Goal: Information Seeking & Learning: Understand process/instructions

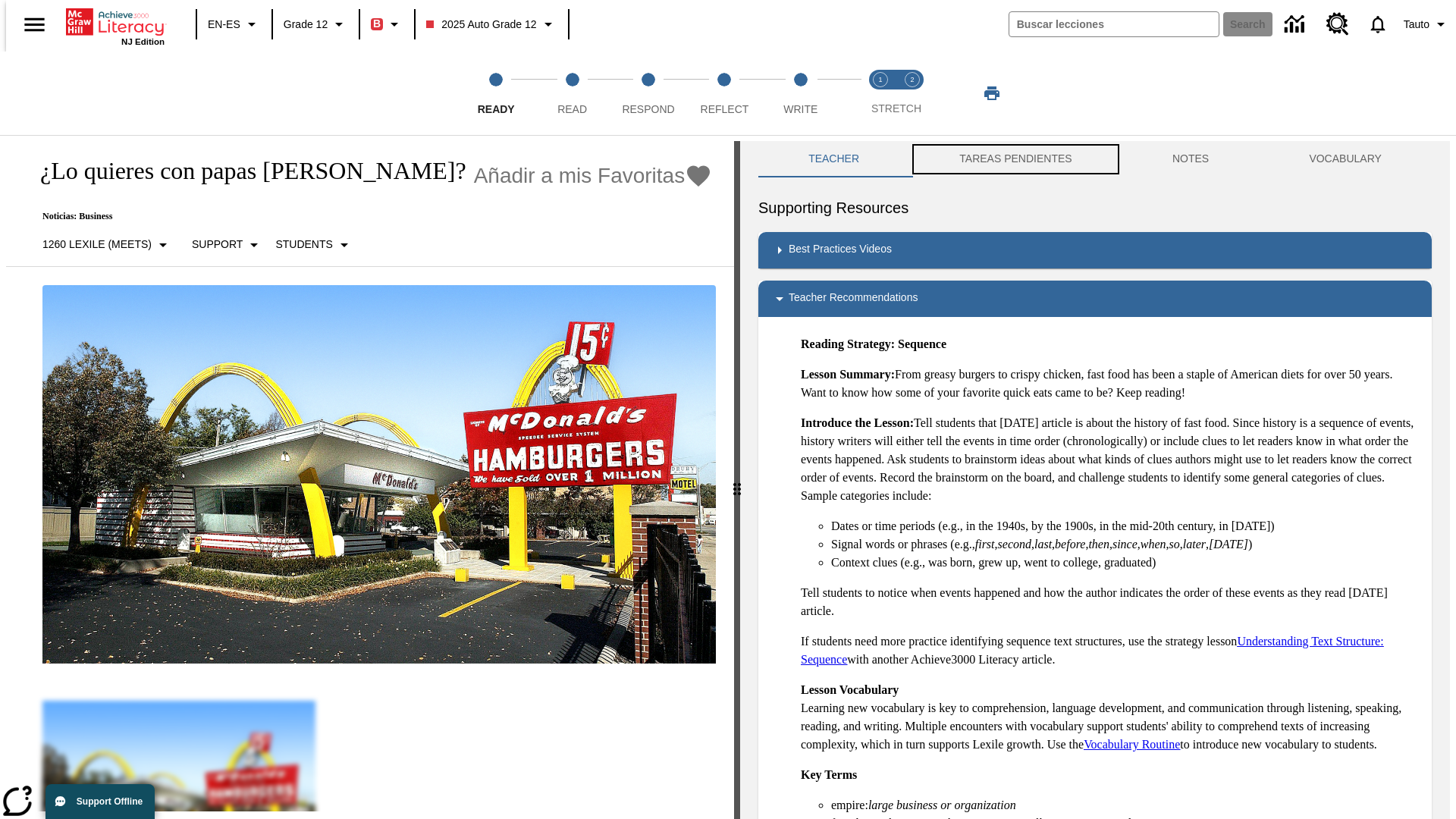
click at [1005, 160] on button "TAREAS PENDIENTES" at bounding box center [1016, 159] width 213 height 36
click at [1014, 160] on button "TAREAS PENDIENTES" at bounding box center [1016, 159] width 213 height 36
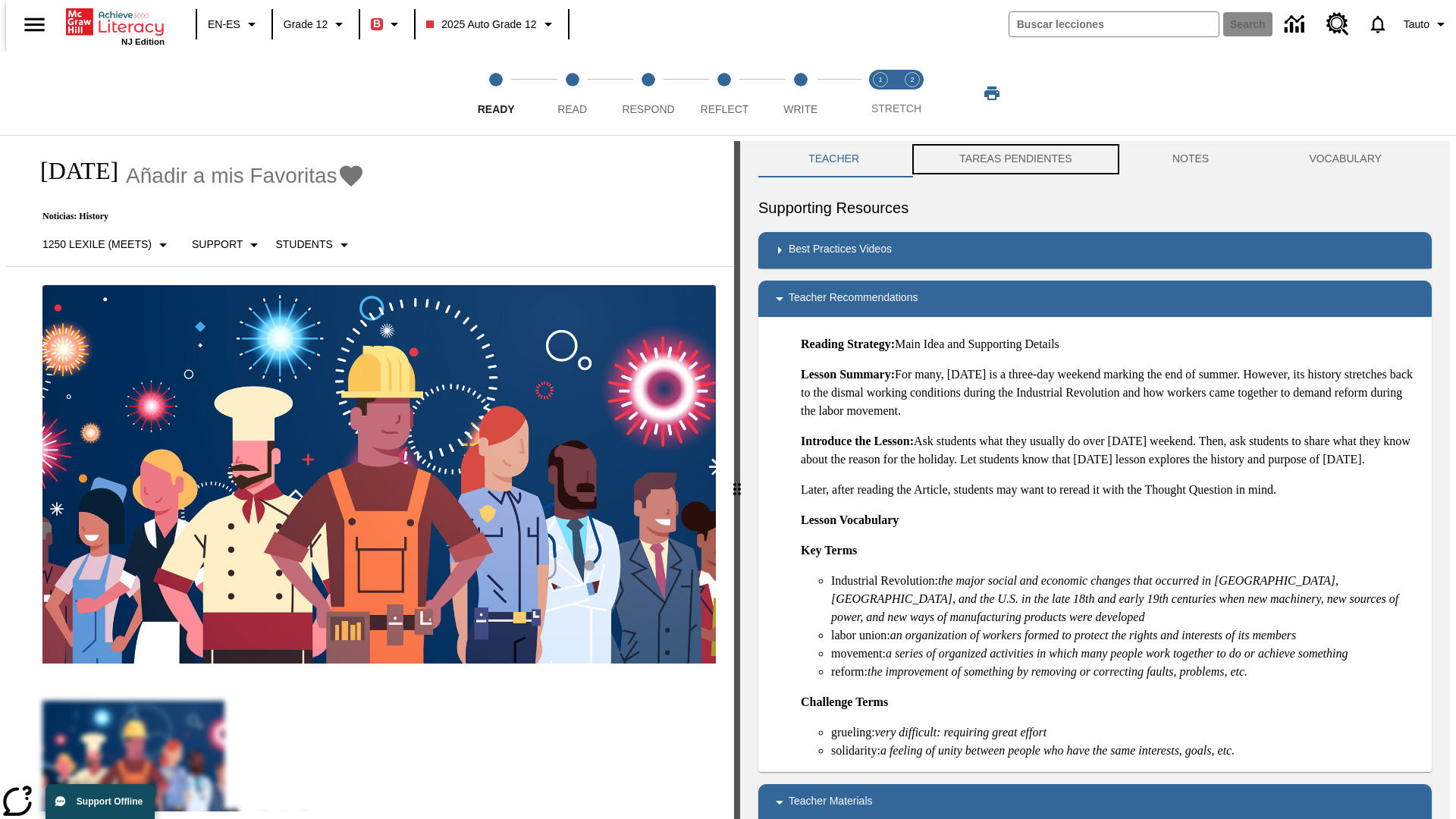
click at [1014, 160] on button "TAREAS PENDIENTES" at bounding box center [1016, 159] width 213 height 36
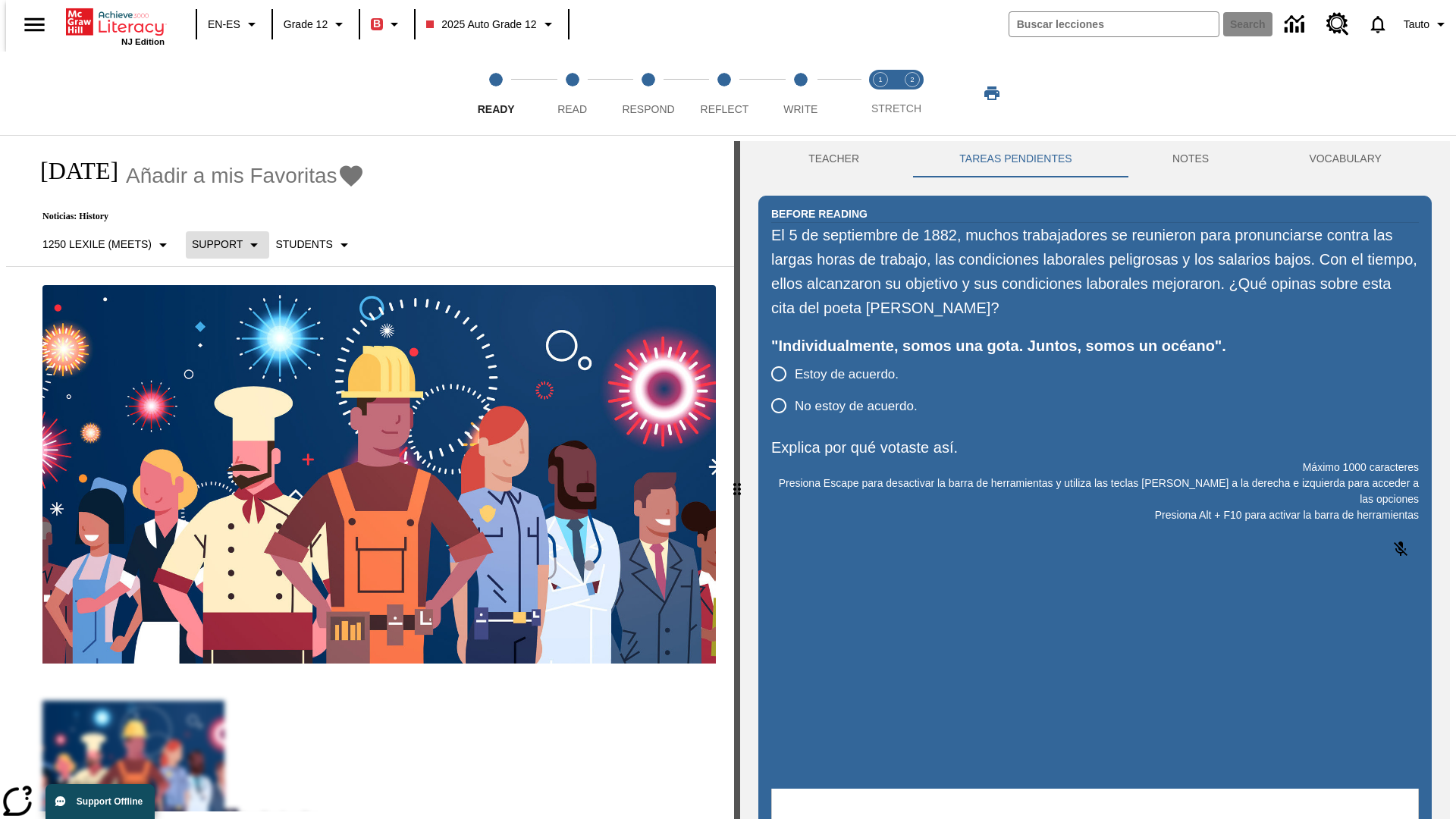
click at [220, 244] on p "Support" at bounding box center [217, 244] width 51 height 16
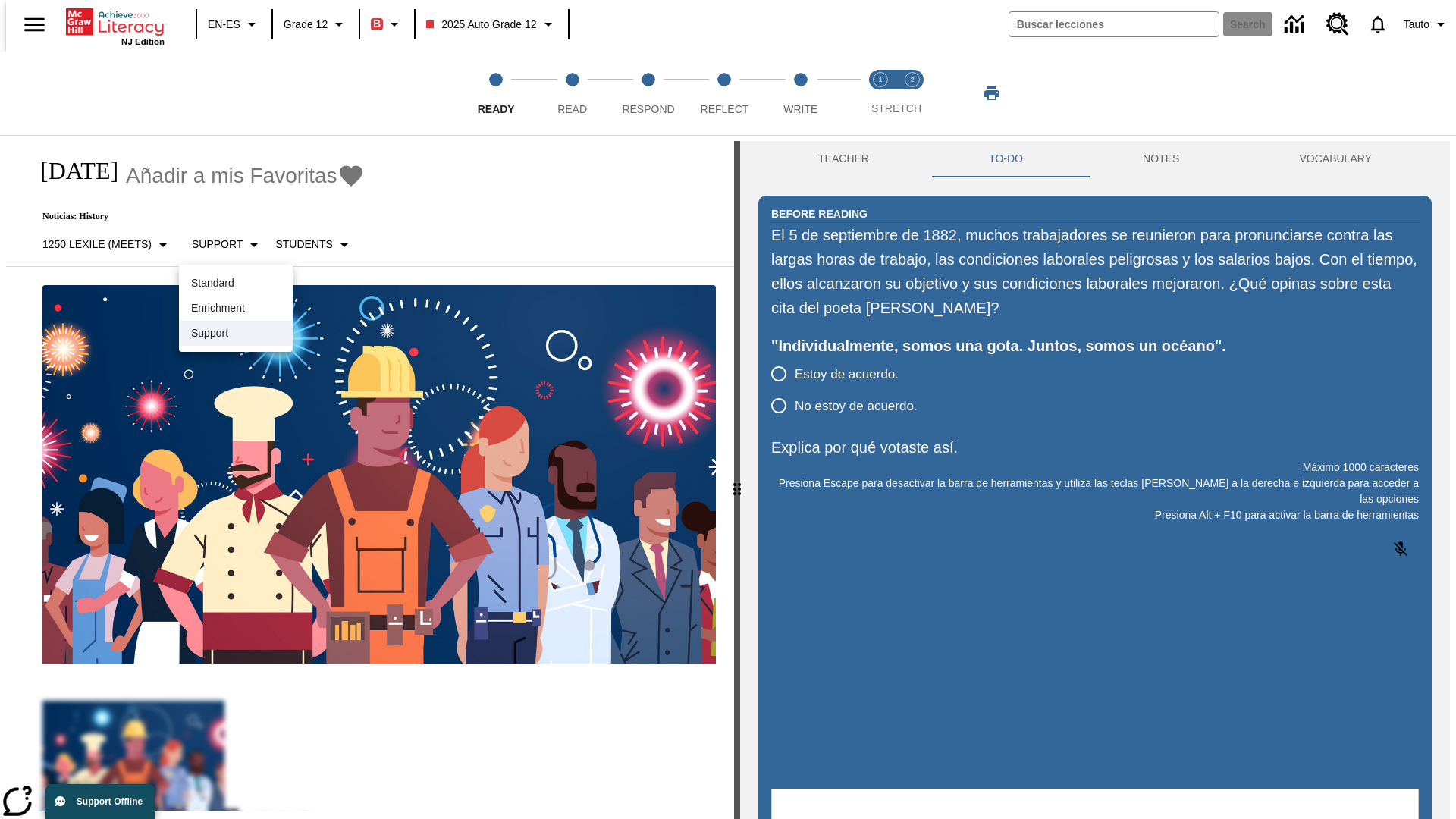
click at [236, 333] on p "Support" at bounding box center [236, 333] width 90 height 16
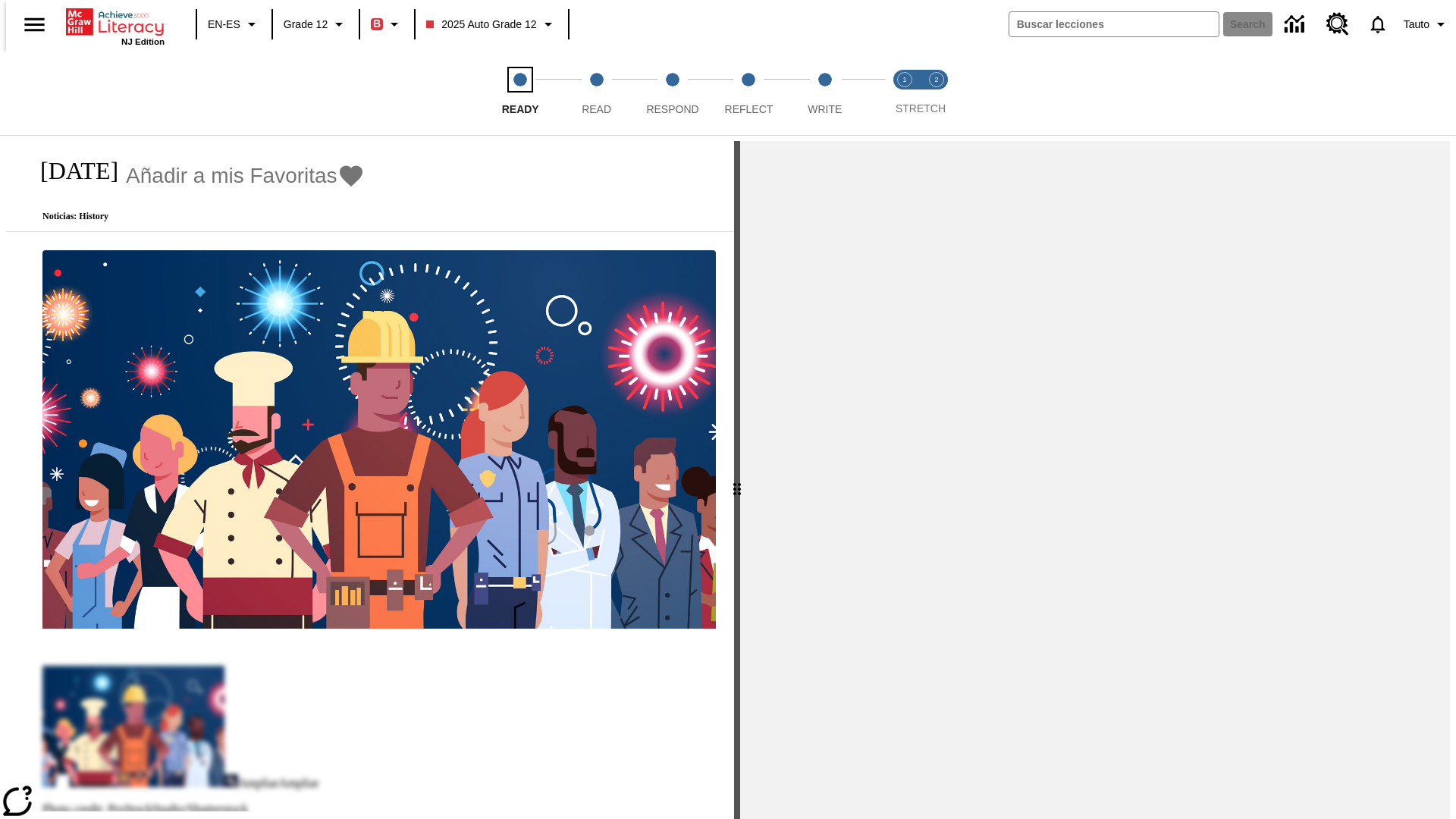
click at [503, 93] on span "Ready" at bounding box center [521, 103] width 37 height 27
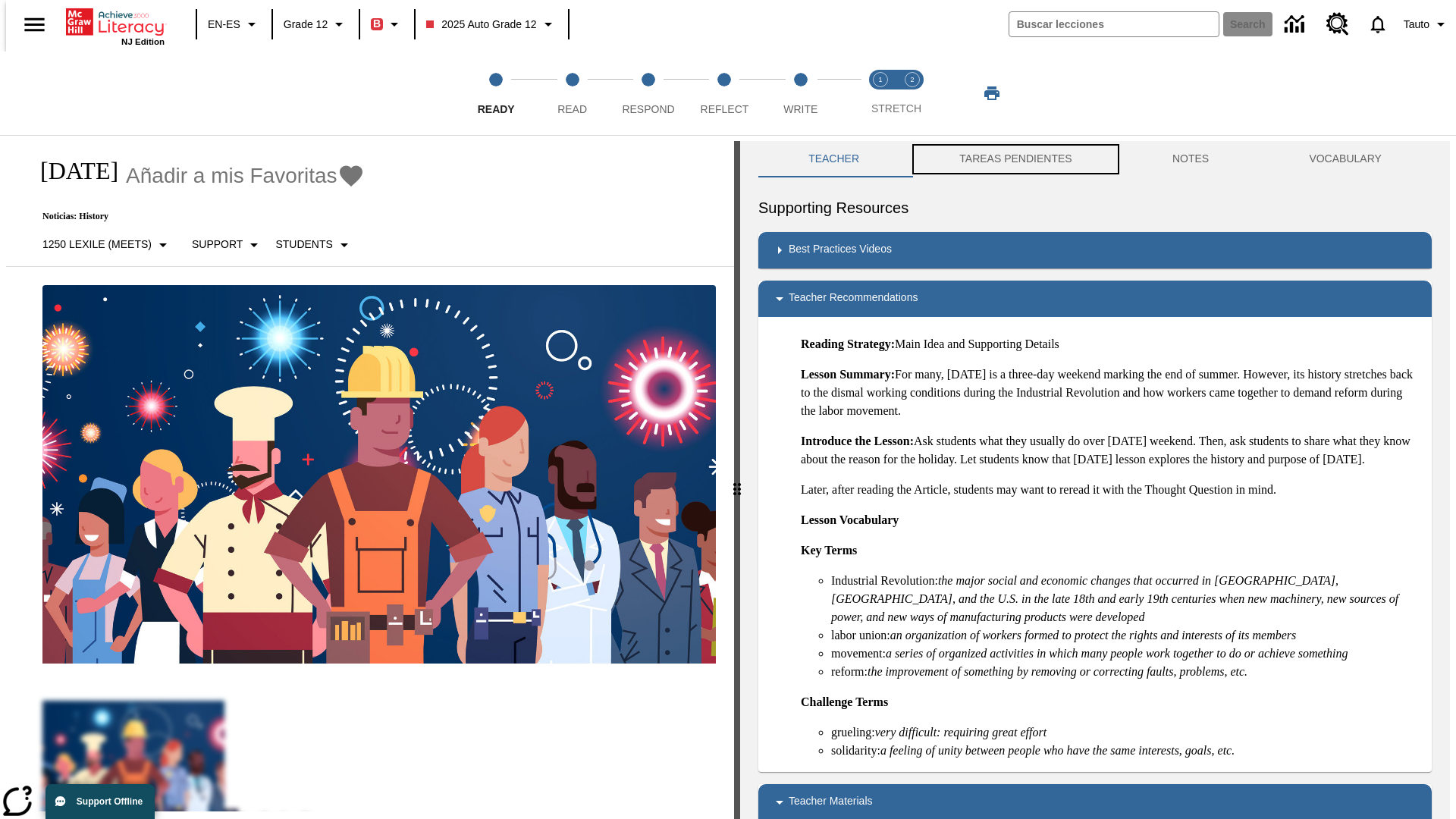
click at [1005, 160] on button "TAREAS PENDIENTES" at bounding box center [1016, 159] width 213 height 36
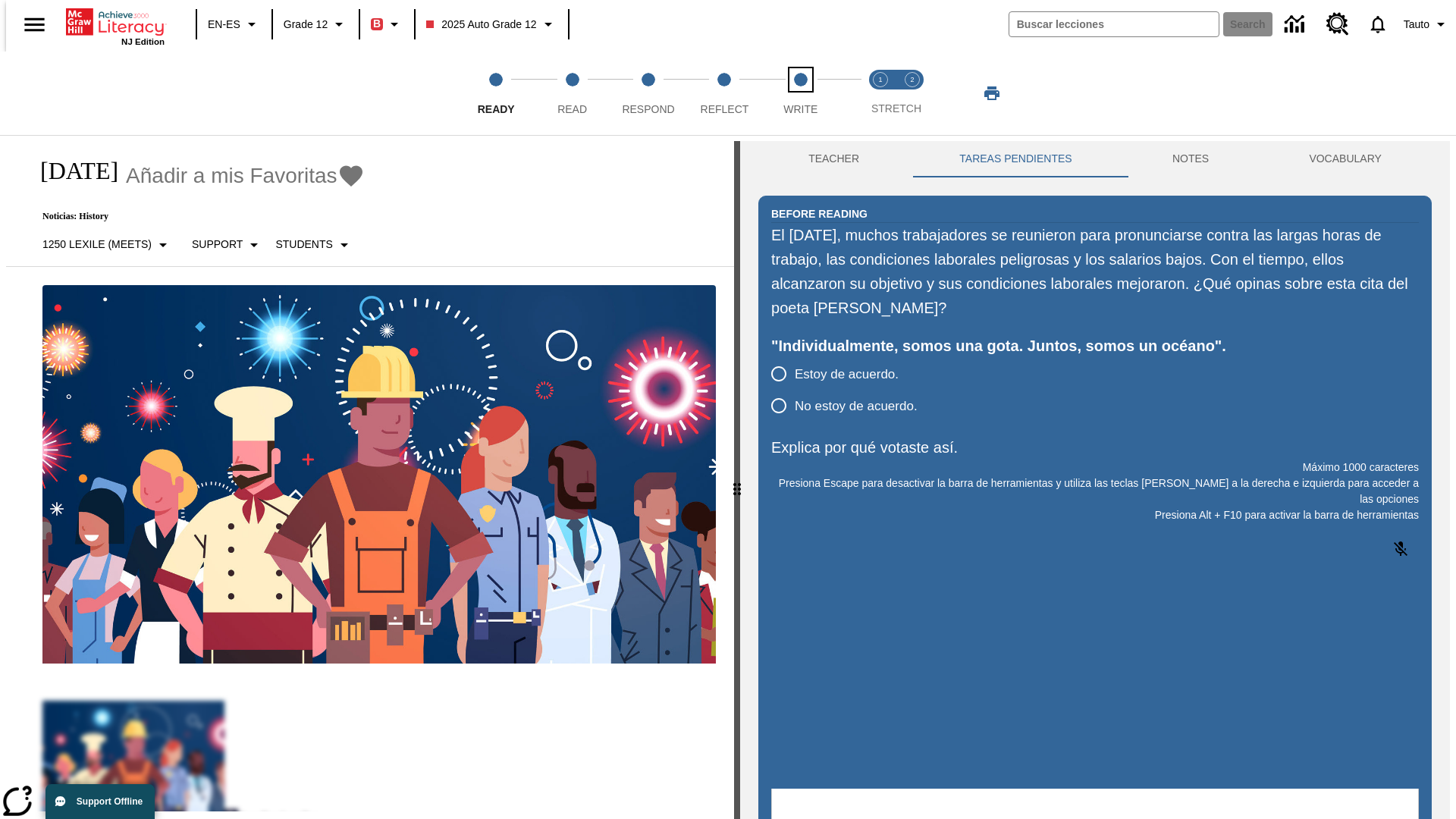
click at [800, 93] on span "Write" at bounding box center [801, 103] width 34 height 27
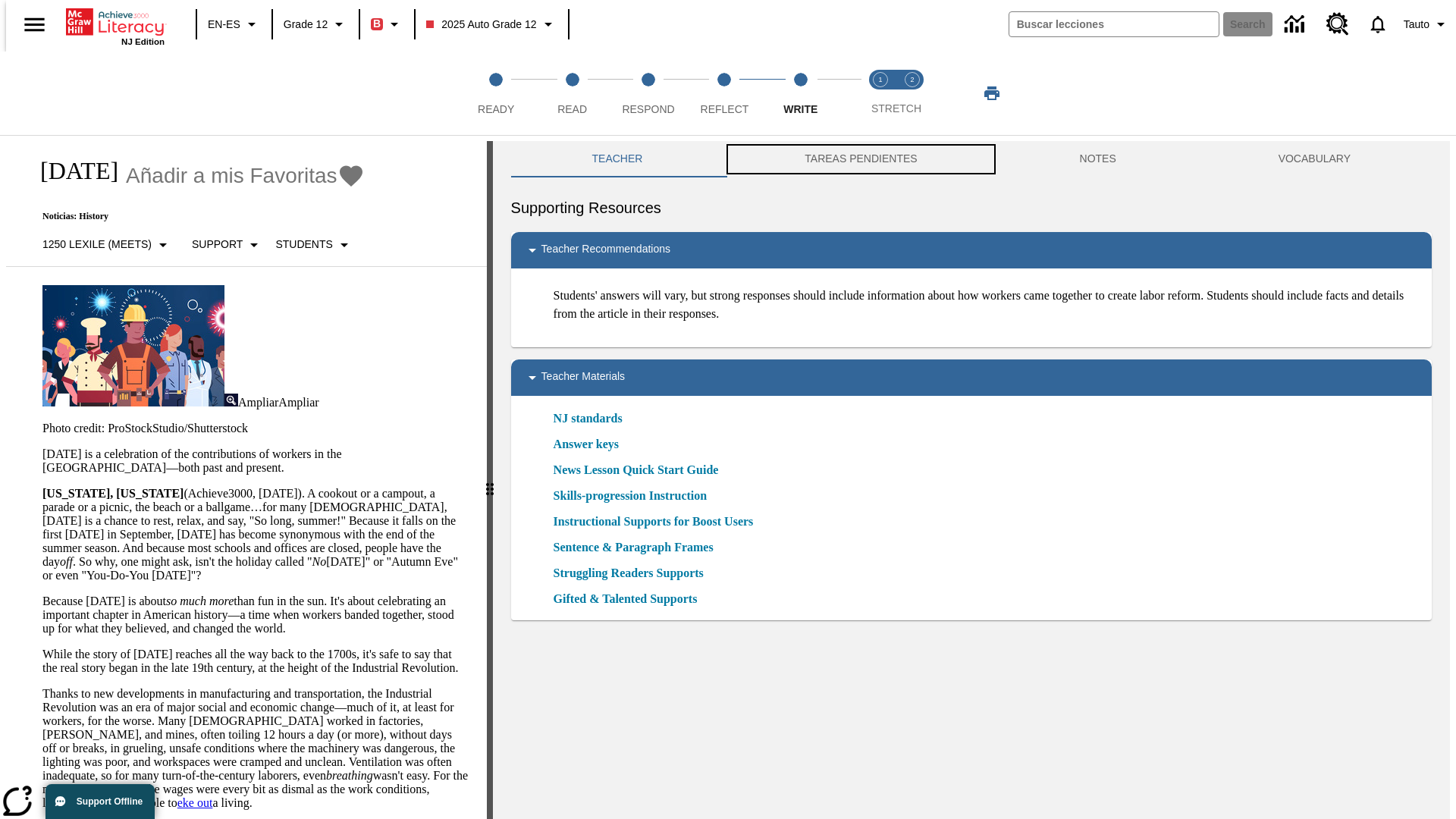
scroll to position [1, 0]
click at [850, 160] on button "TAREAS PENDIENTES" at bounding box center [861, 158] width 274 height 36
